Goal: Information Seeking & Learning: Find specific fact

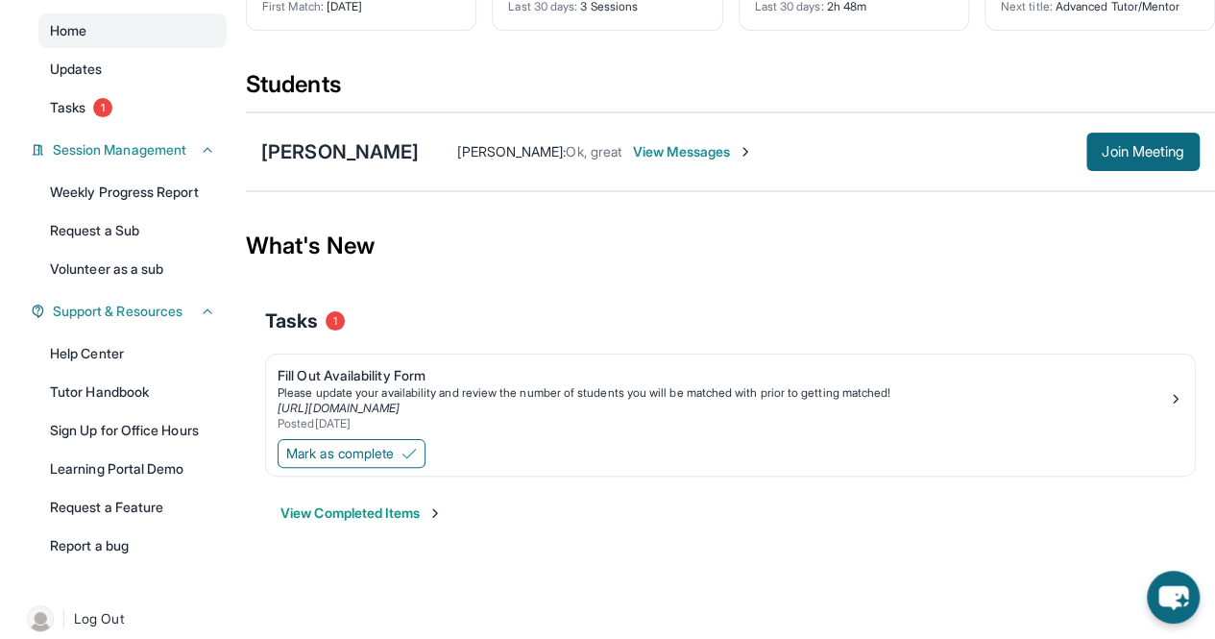
scroll to position [172, 0]
click at [334, 383] on div "Fill Out Availability Form" at bounding box center [723, 374] width 890 height 19
click at [710, 160] on span "View Messages" at bounding box center [693, 150] width 120 height 19
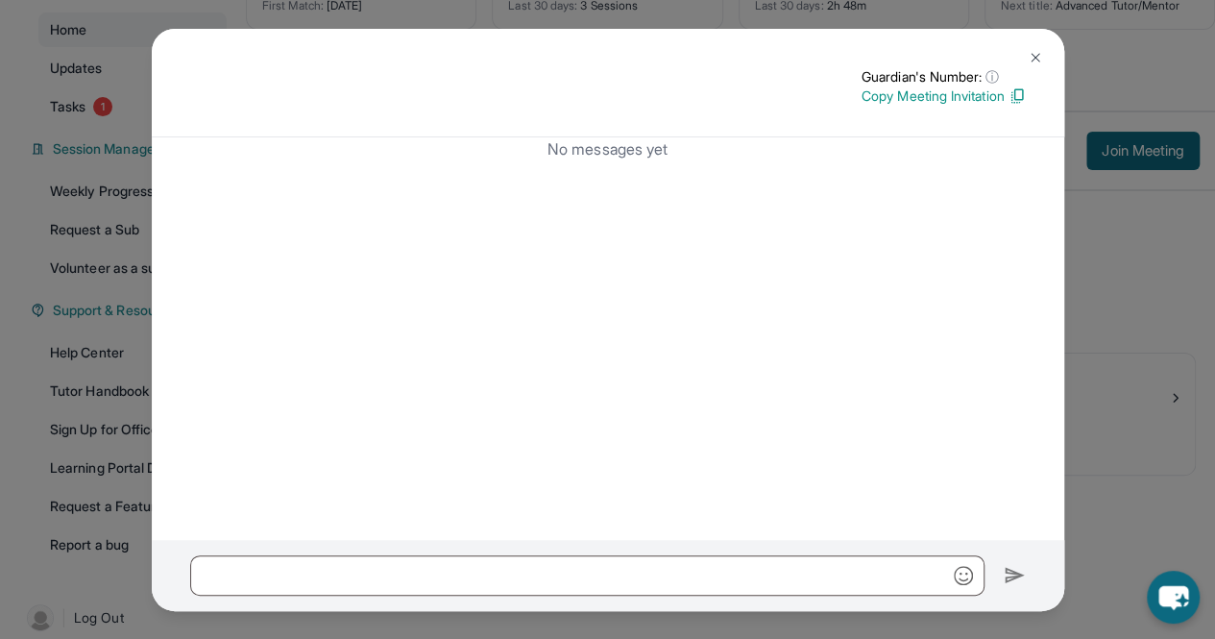
click at [1035, 59] on img at bounding box center [1035, 57] width 15 height 15
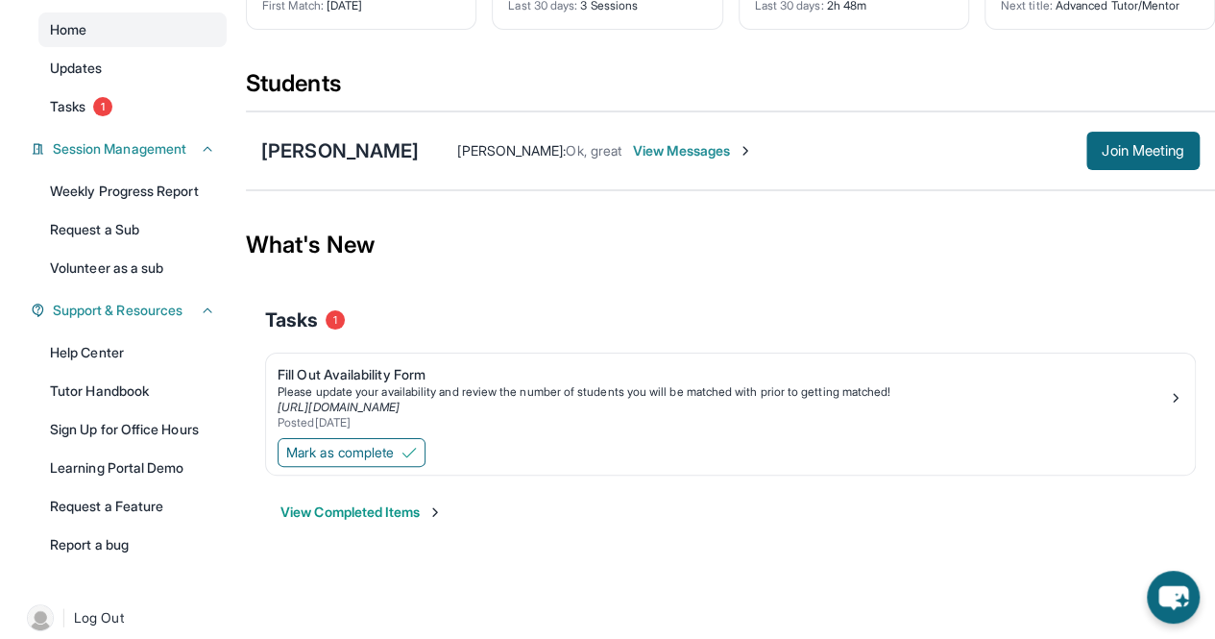
scroll to position [206, 0]
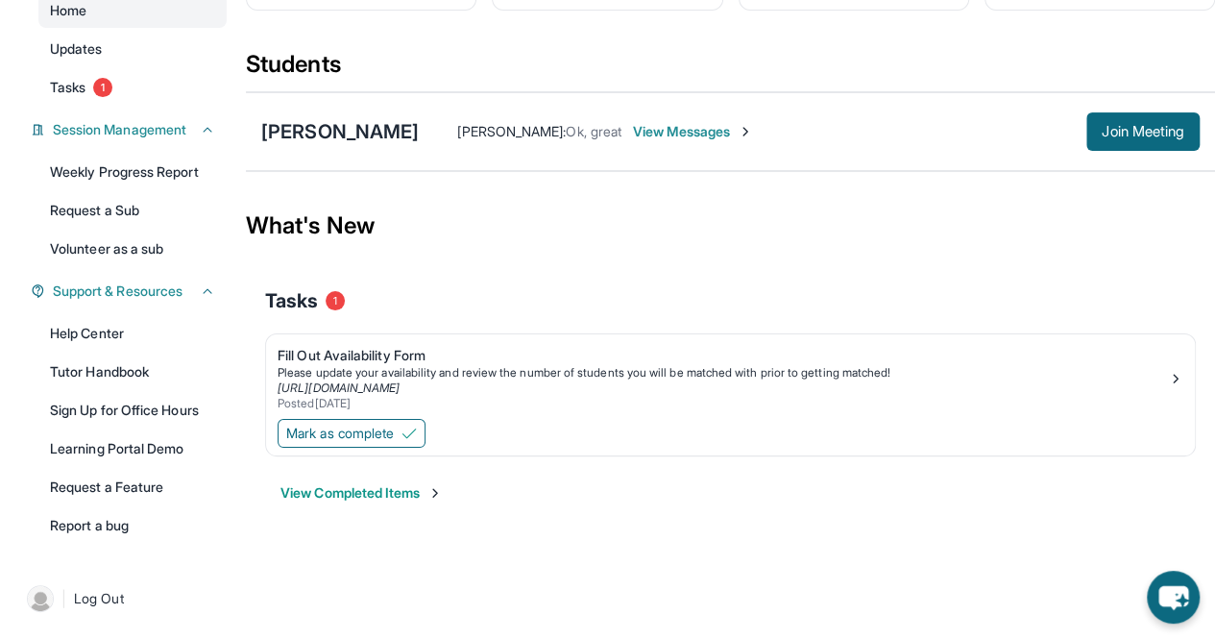
click at [659, 129] on span "View Messages" at bounding box center [693, 131] width 120 height 19
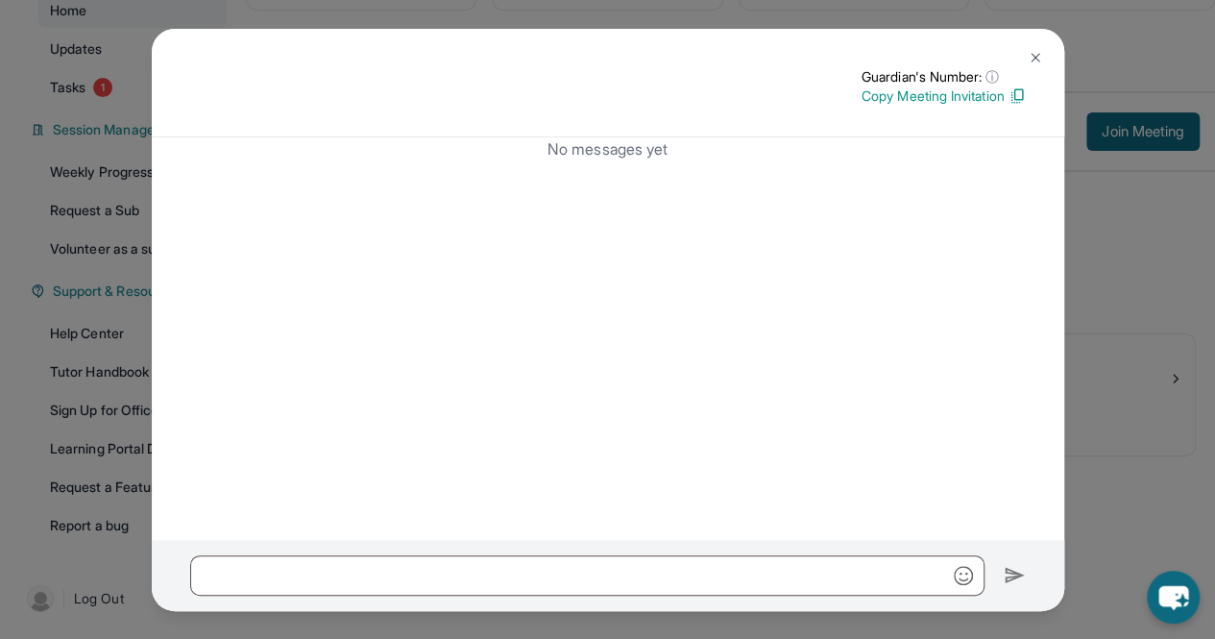
click at [1035, 53] on img at bounding box center [1035, 57] width 15 height 15
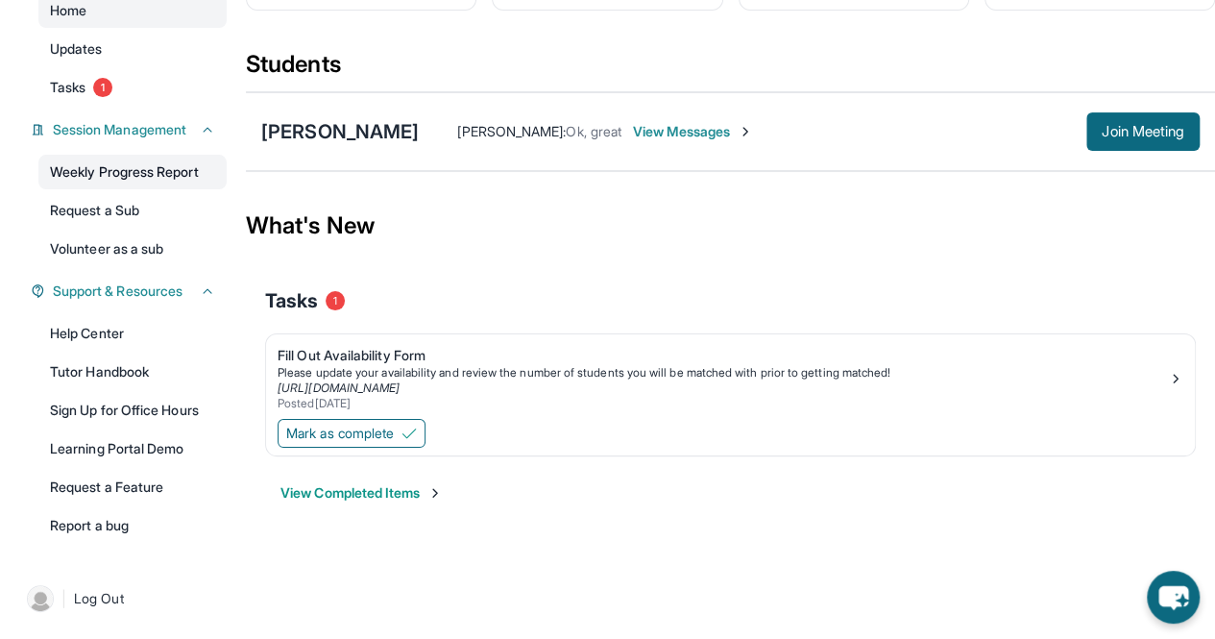
click at [149, 170] on link "Weekly Progress Report" at bounding box center [132, 172] width 188 height 35
click at [1127, 133] on span "Join Meeting" at bounding box center [1143, 132] width 83 height 12
click at [338, 128] on div "[PERSON_NAME]" at bounding box center [340, 131] width 158 height 27
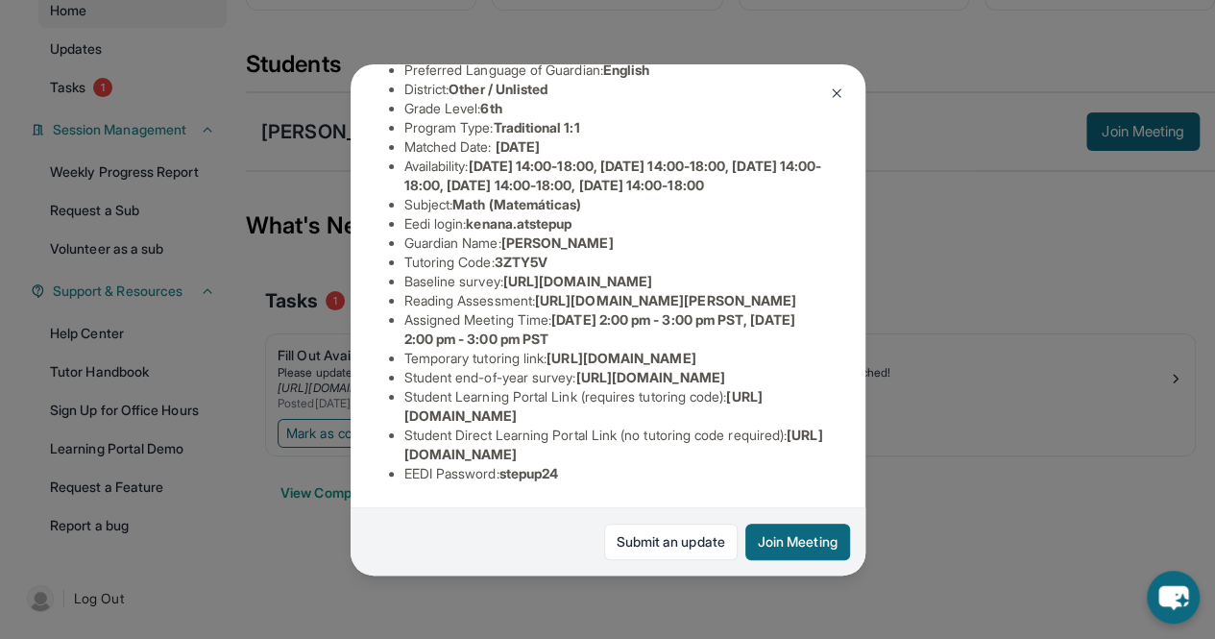
scroll to position [196, 0]
drag, startPoint x: 473, startPoint y: 233, endPoint x: 603, endPoint y: 249, distance: 131.5
click at [603, 233] on li "Eedi login : kenana.atstepup" at bounding box center [615, 223] width 423 height 19
copy span "kenana.atstepup"
click at [552, 291] on li "Baseline survey : [URL][DOMAIN_NAME]" at bounding box center [615, 281] width 423 height 19
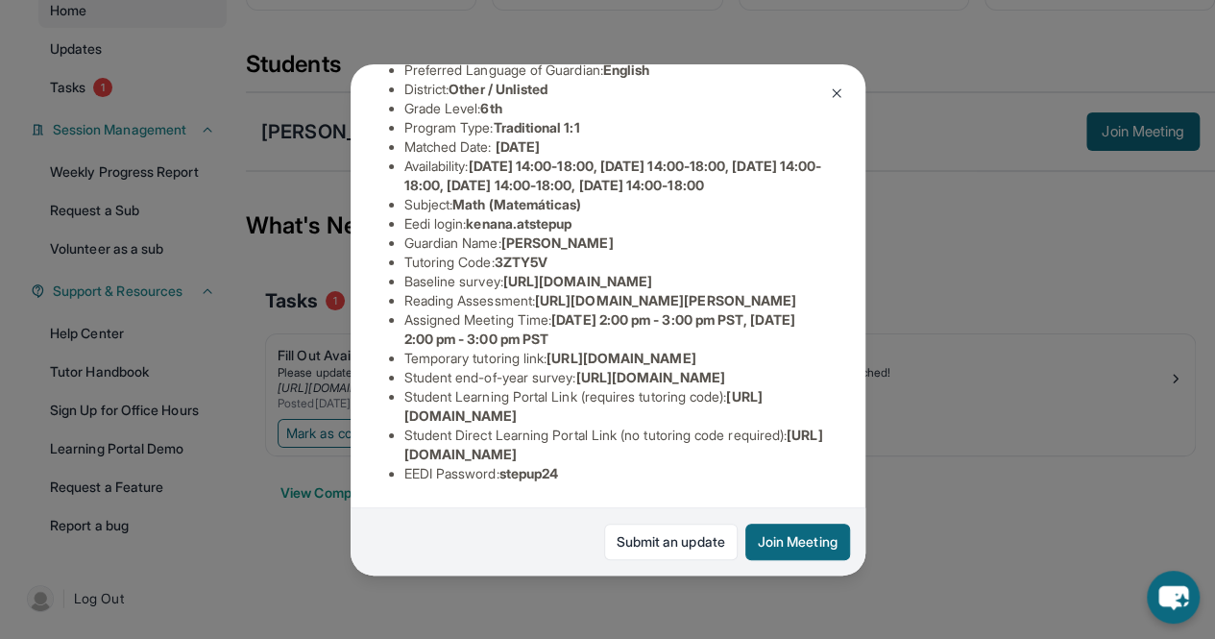
scroll to position [442, 0]
drag, startPoint x: 507, startPoint y: 456, endPoint x: 605, endPoint y: 456, distance: 98.0
click at [605, 464] on li "EEDI Password : stepup24" at bounding box center [615, 473] width 423 height 19
copy span "stepup24"
click at [715, 36] on div "Kayden Louis Guardian: [PERSON_NAME] Student Information [URL][DOMAIN_NAME] Pre…" at bounding box center [607, 319] width 1215 height 639
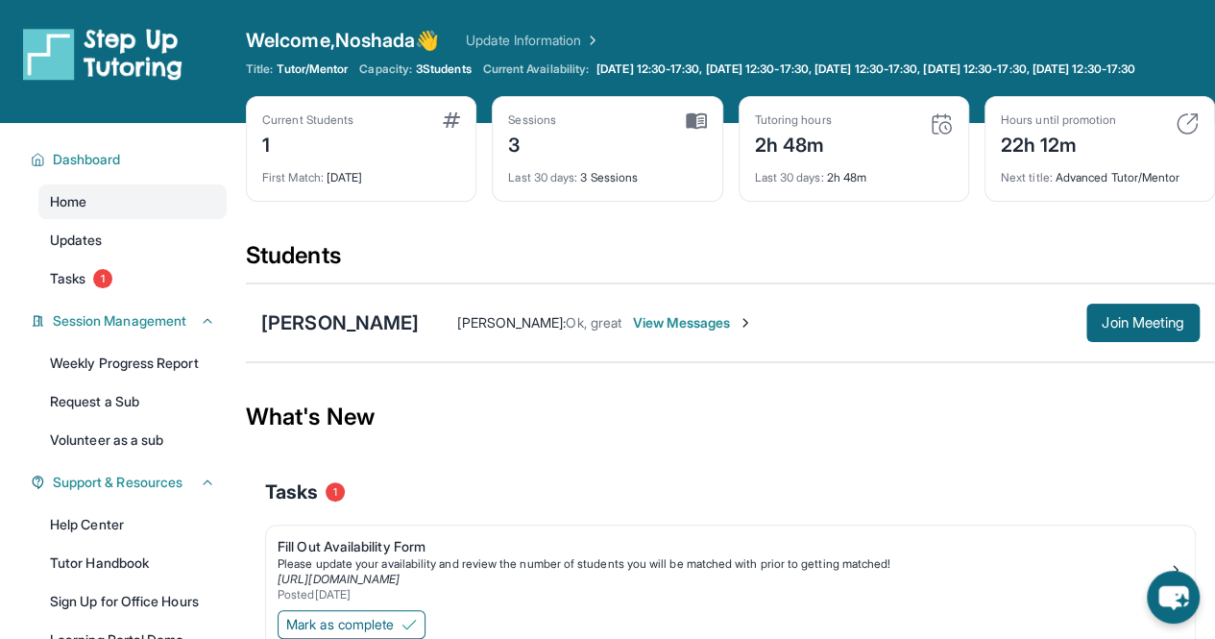
scroll to position [206, 0]
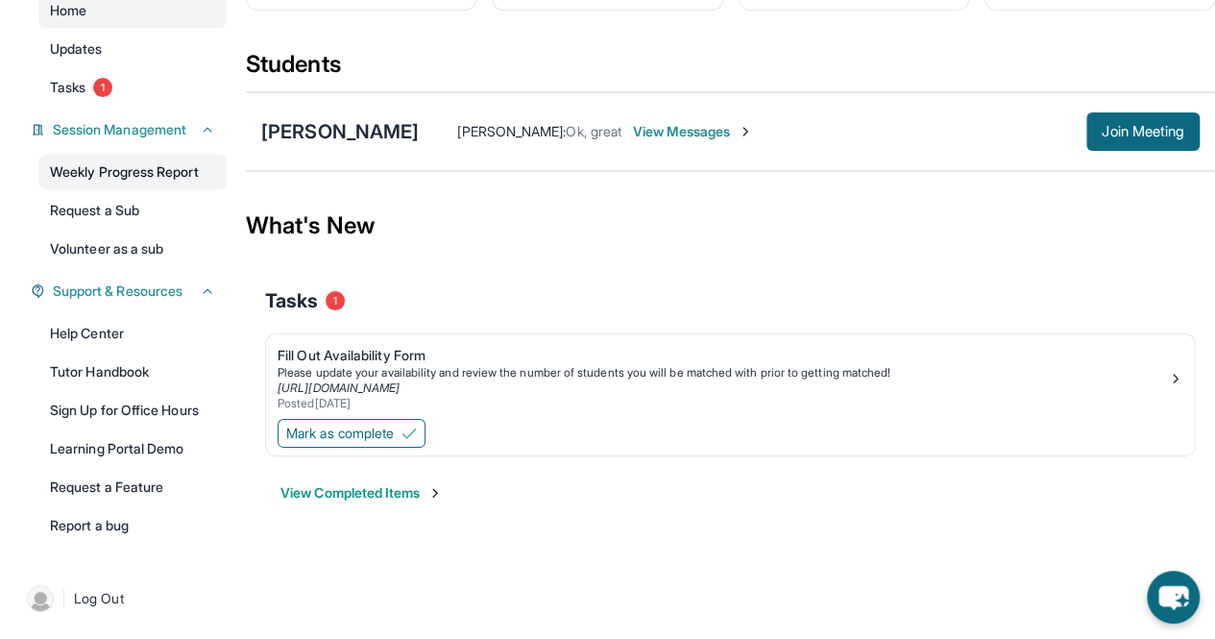
click at [133, 170] on link "Weekly Progress Report" at bounding box center [132, 172] width 188 height 35
